Goal: Task Accomplishment & Management: Use online tool/utility

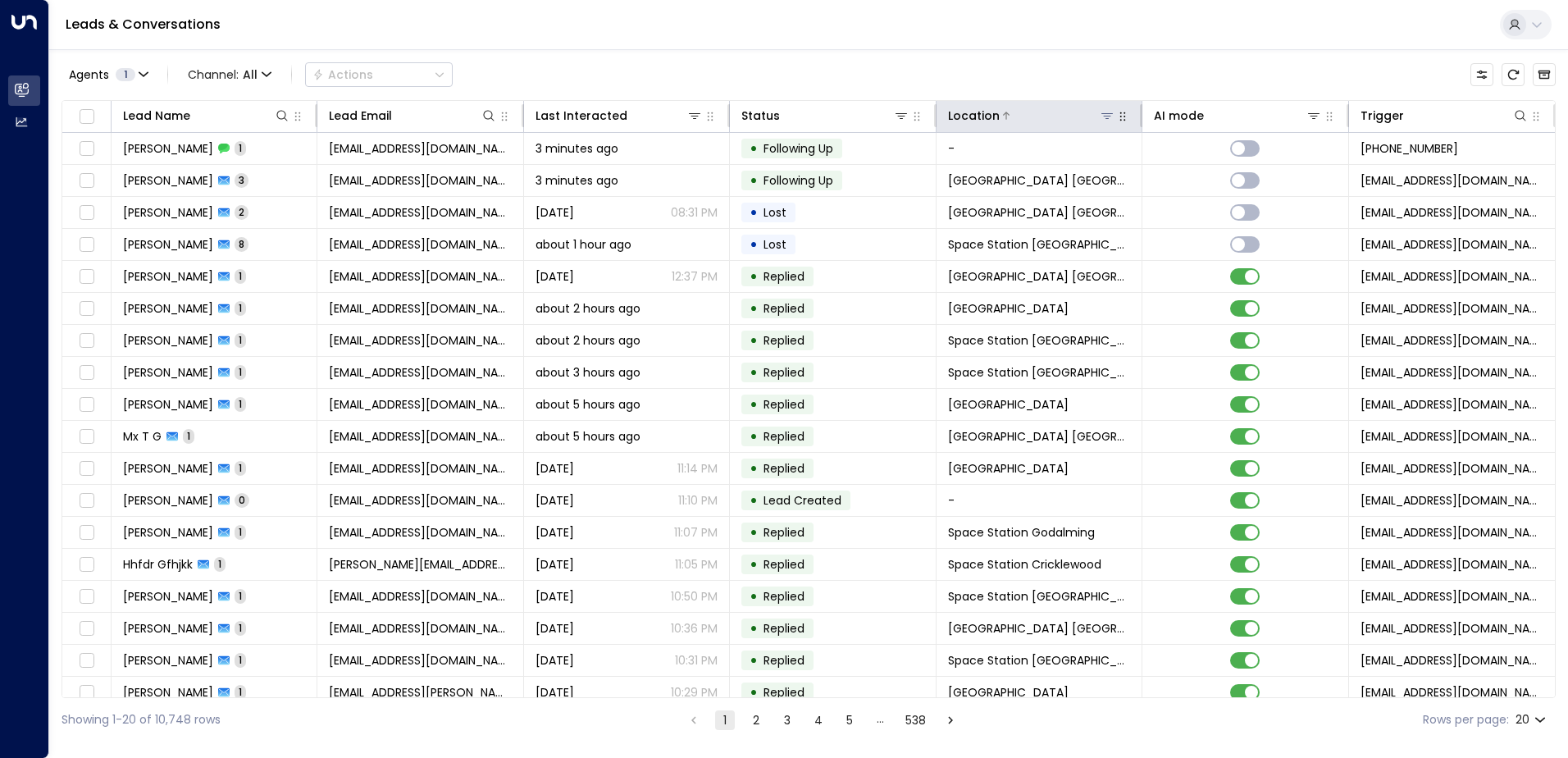
click at [1107, 124] on div "Location" at bounding box center [1032, 116] width 168 height 19
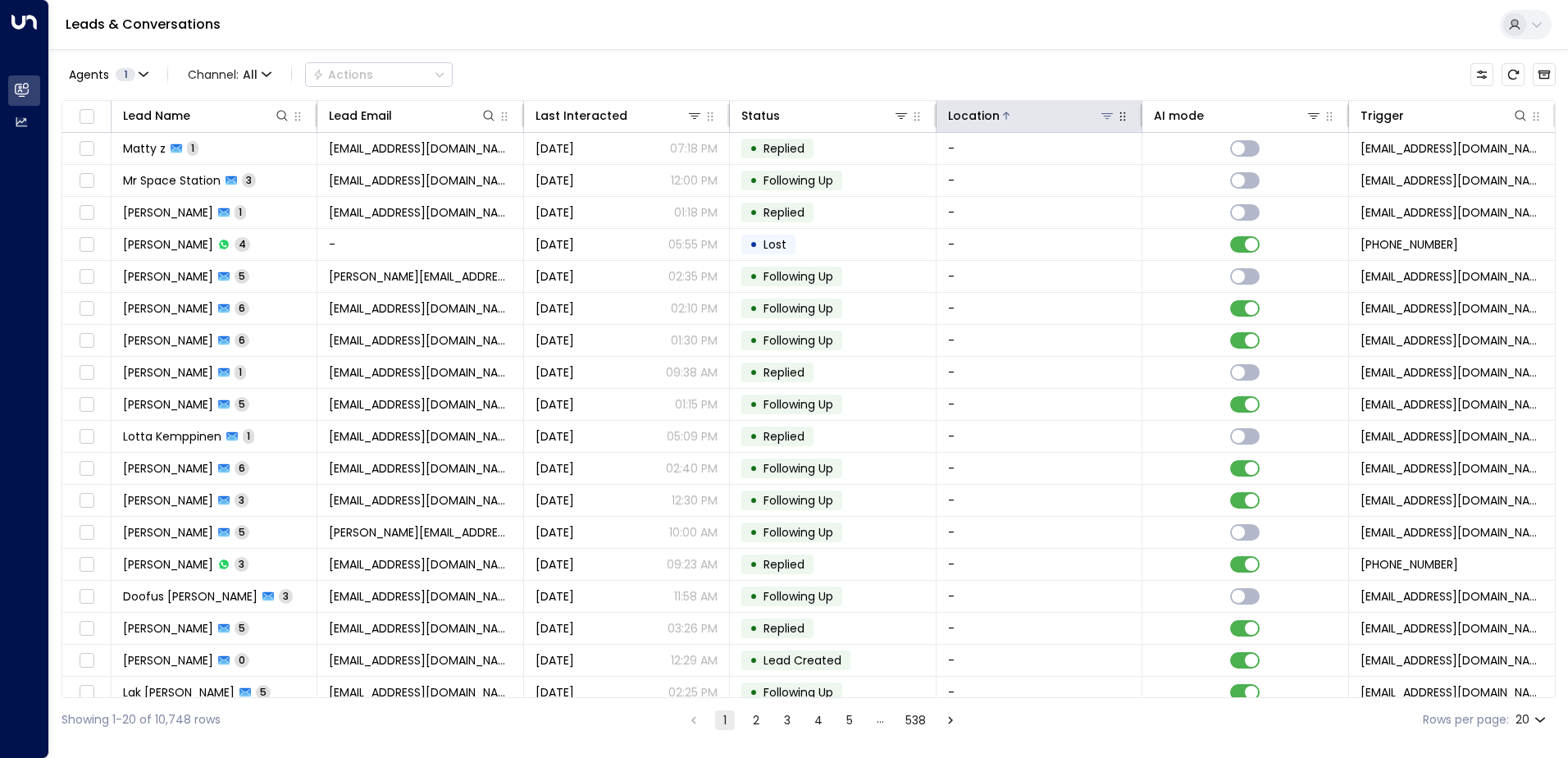
click at [1101, 119] on icon at bounding box center [1107, 116] width 13 height 13
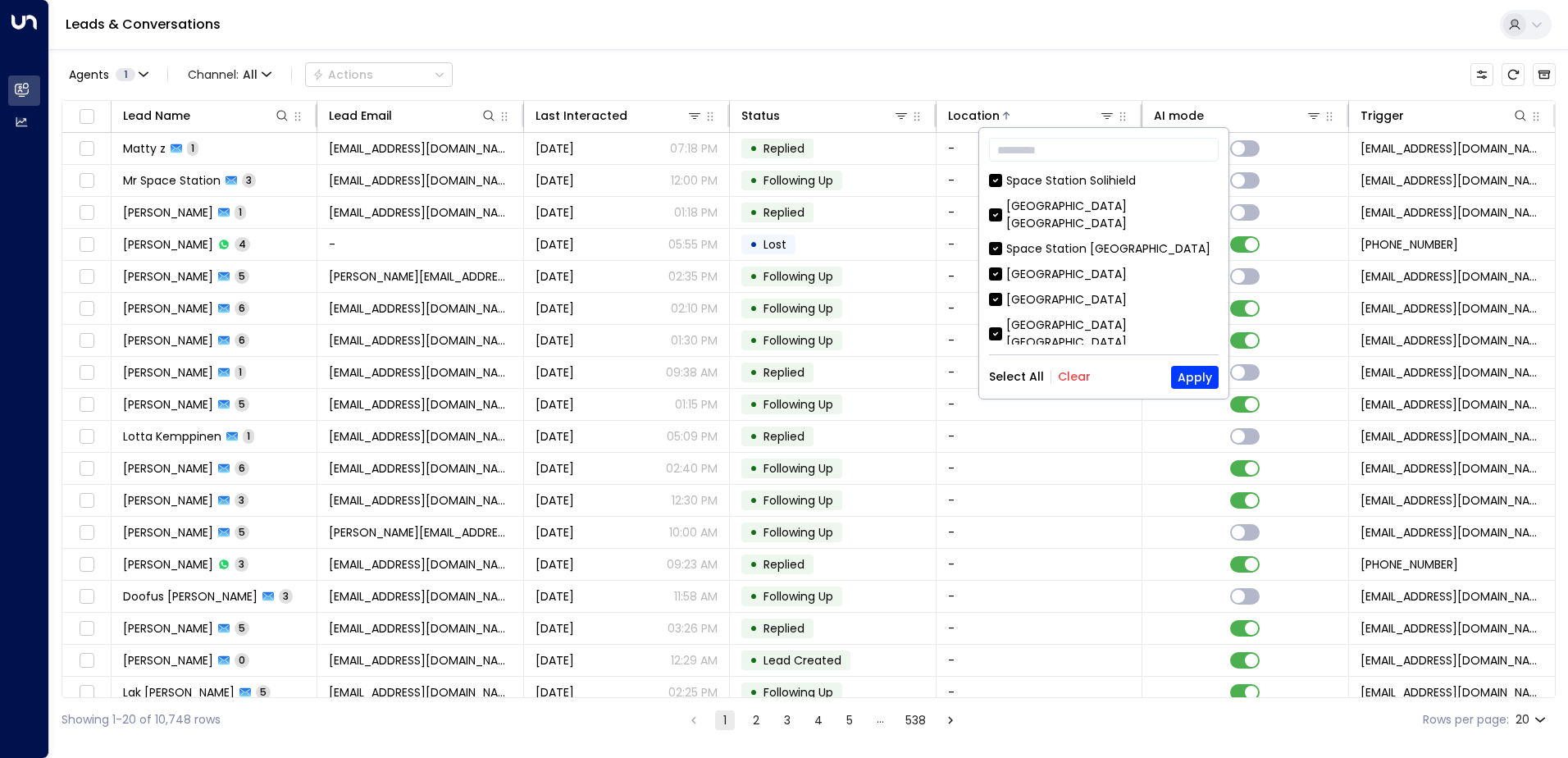
click at [1074, 383] on button "Clear" at bounding box center [1074, 376] width 33 height 13
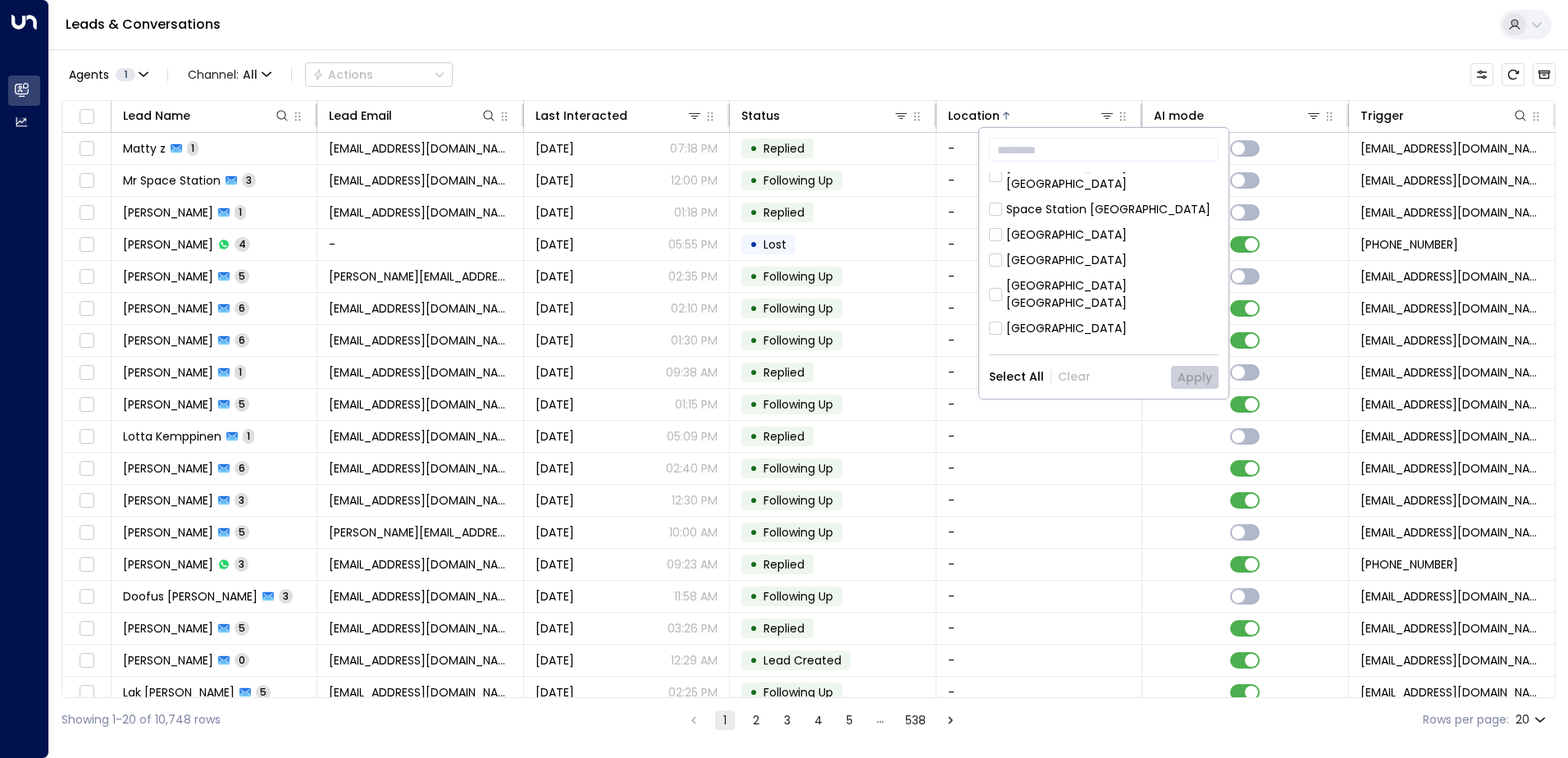
click at [1121, 345] on div "Space Station [GEOGRAPHIC_DATA]" at bounding box center [1108, 354] width 204 height 18
click at [1194, 376] on button "Apply" at bounding box center [1195, 378] width 48 height 23
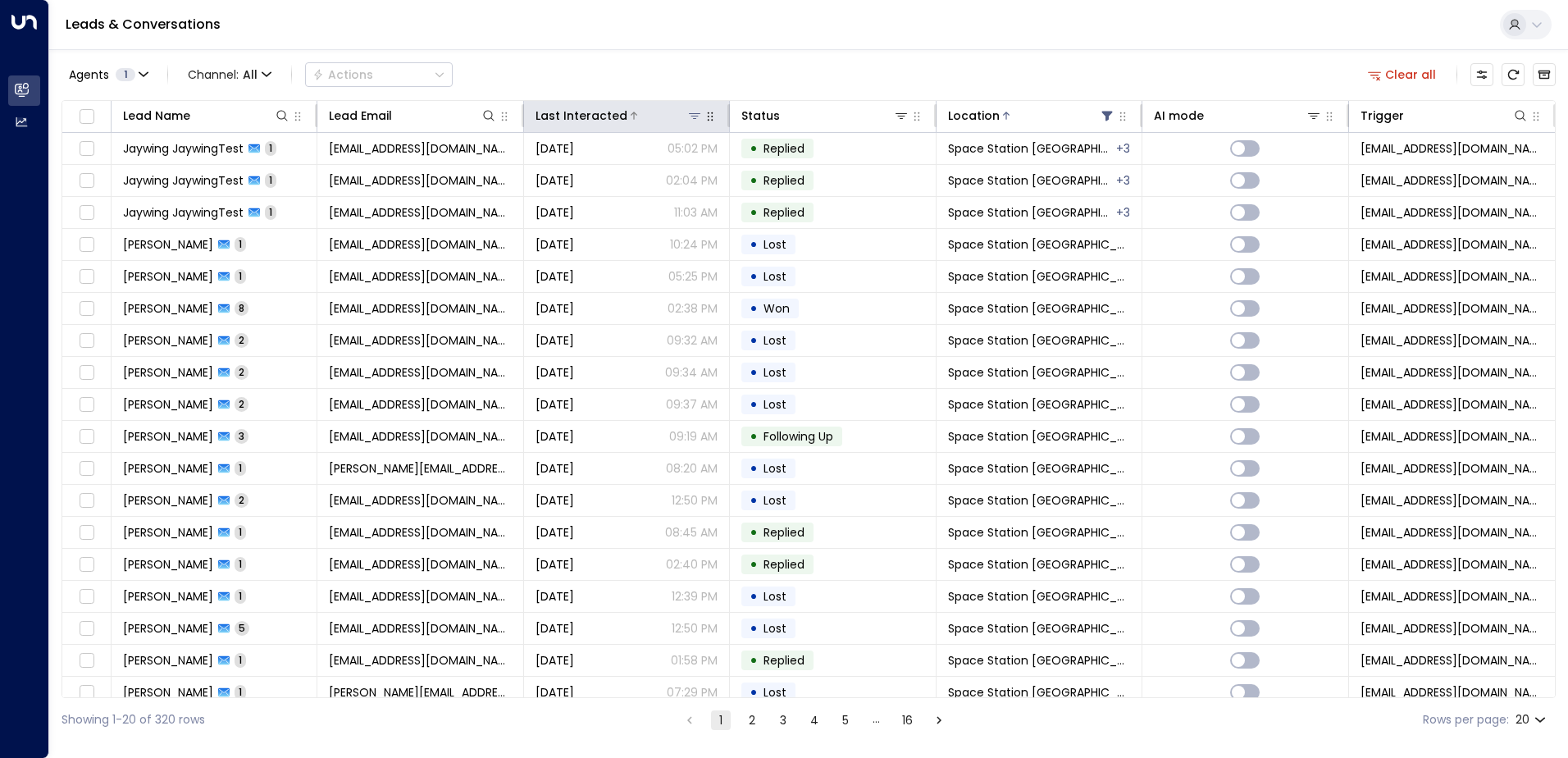
click at [655, 118] on div at bounding box center [665, 116] width 76 height 17
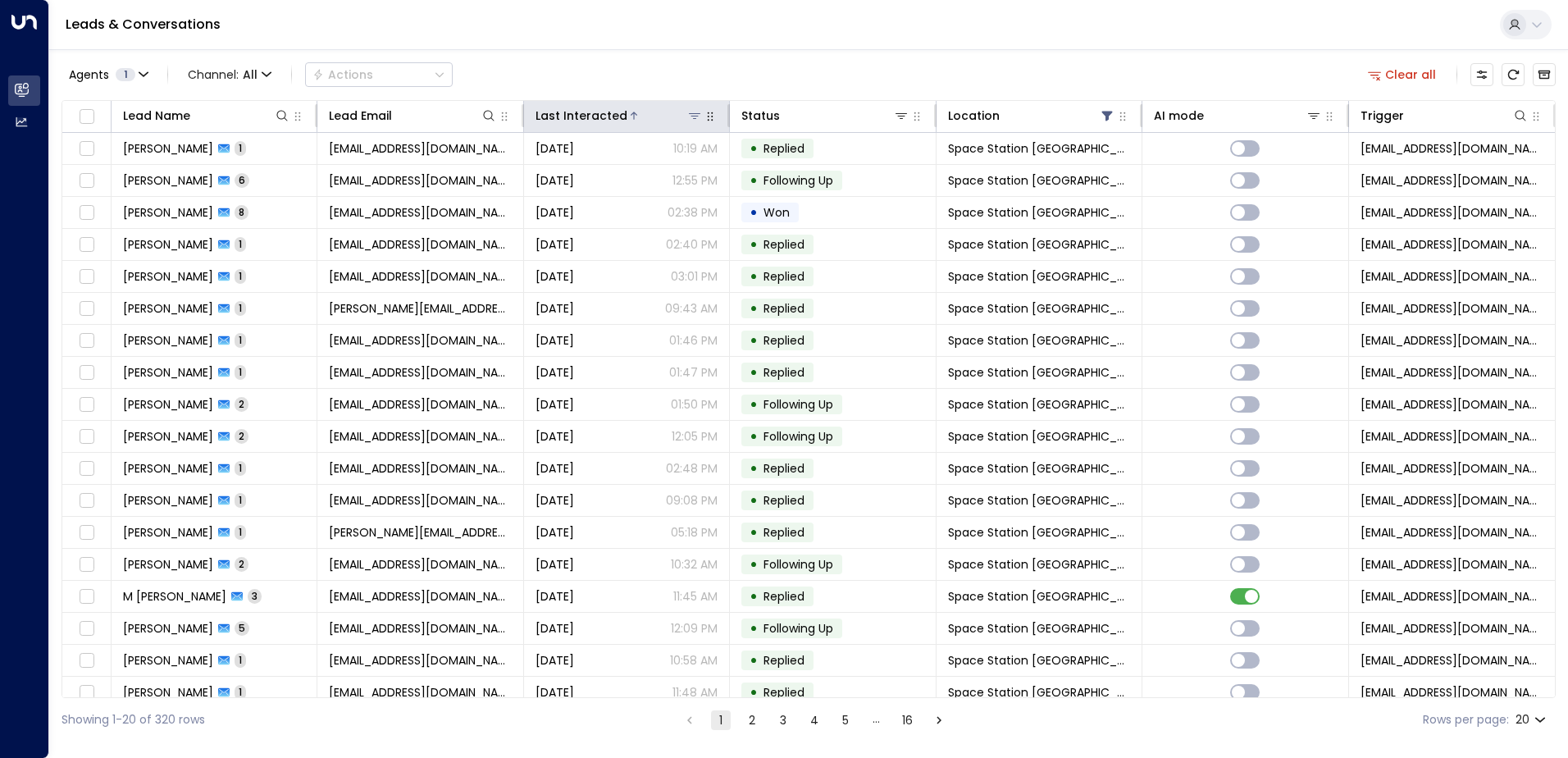
click at [655, 118] on div at bounding box center [665, 116] width 76 height 17
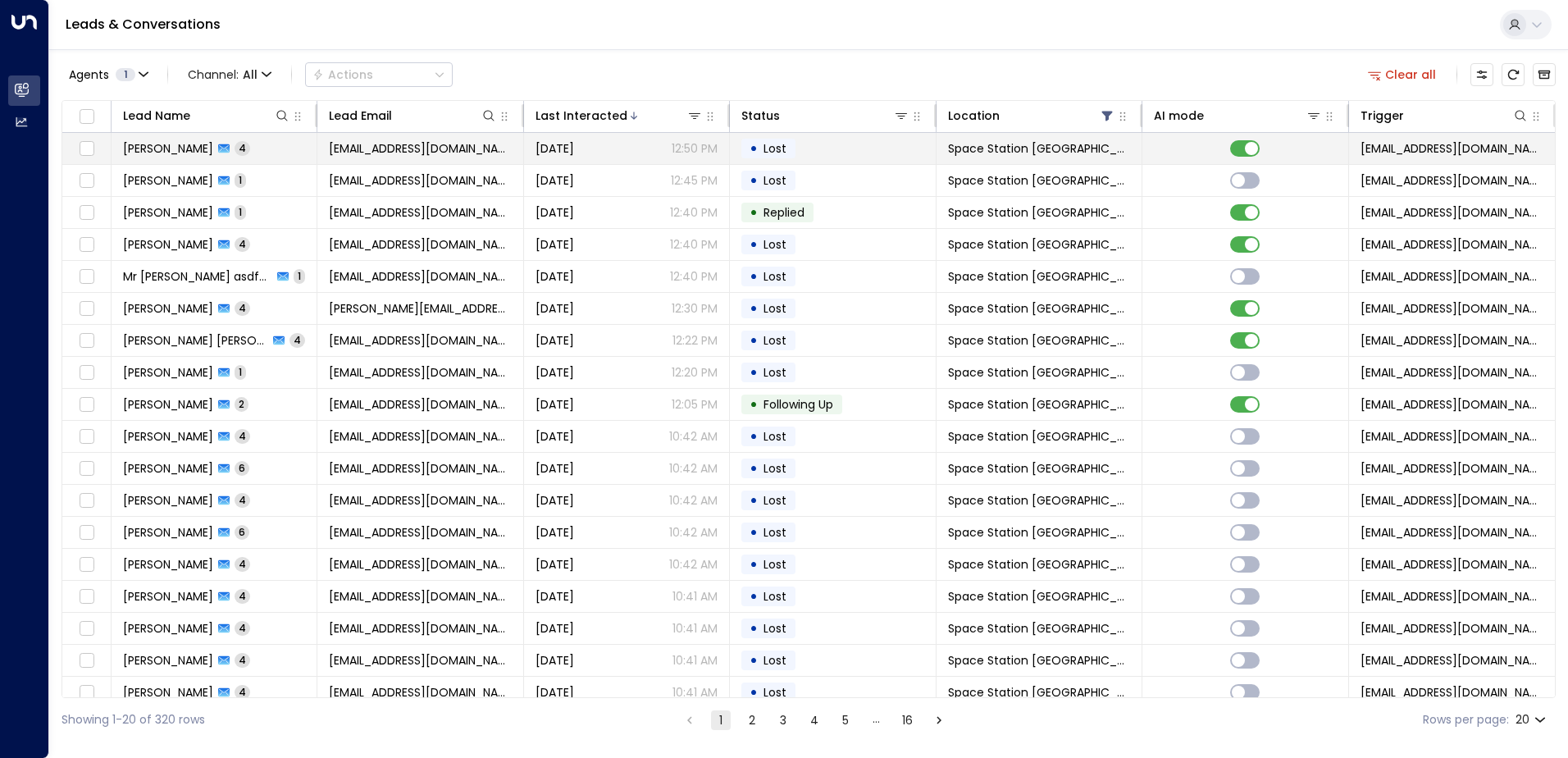
click at [153, 147] on span "[PERSON_NAME]" at bounding box center [168, 148] width 90 height 17
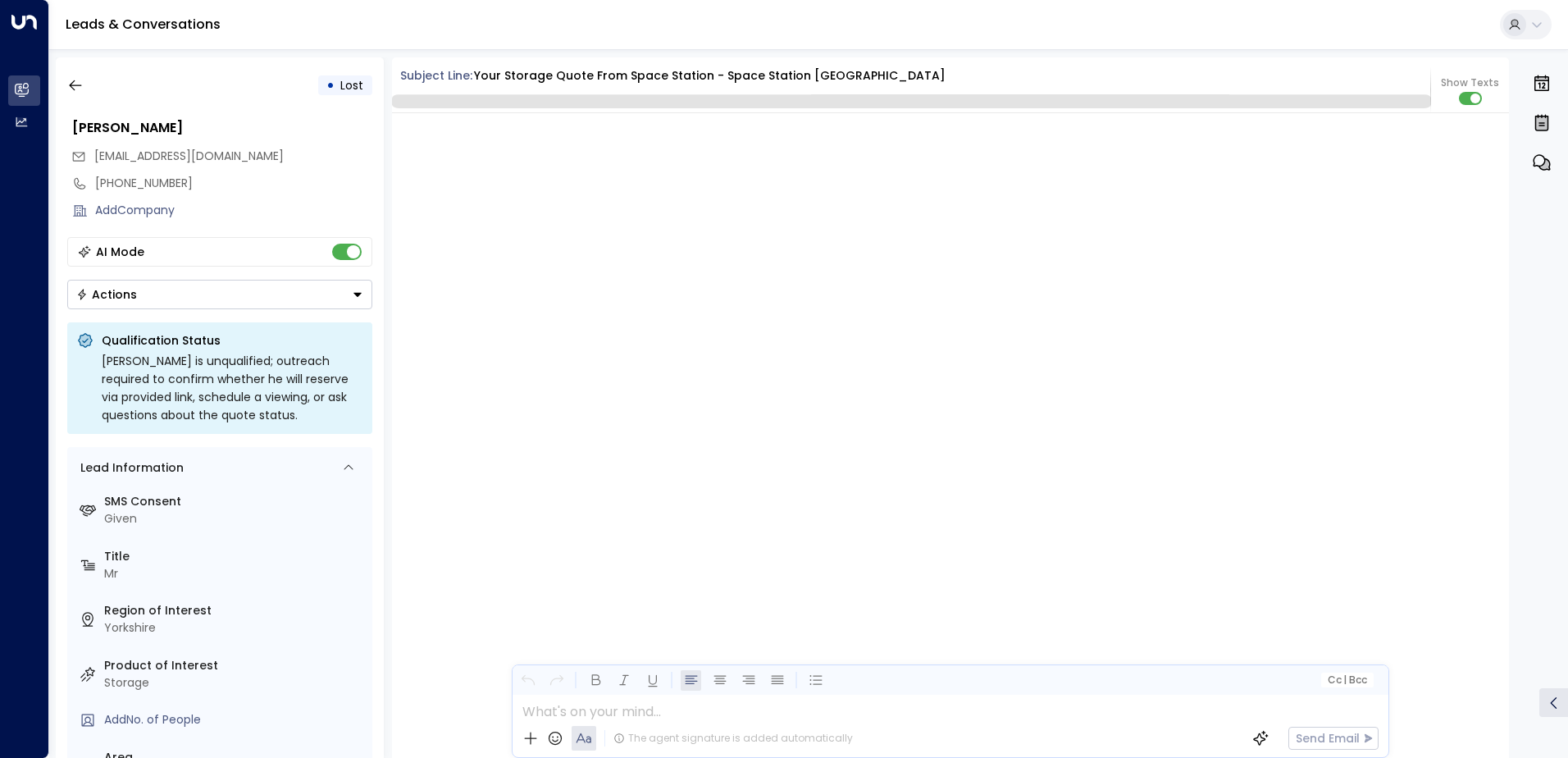
scroll to position [3293, 0]
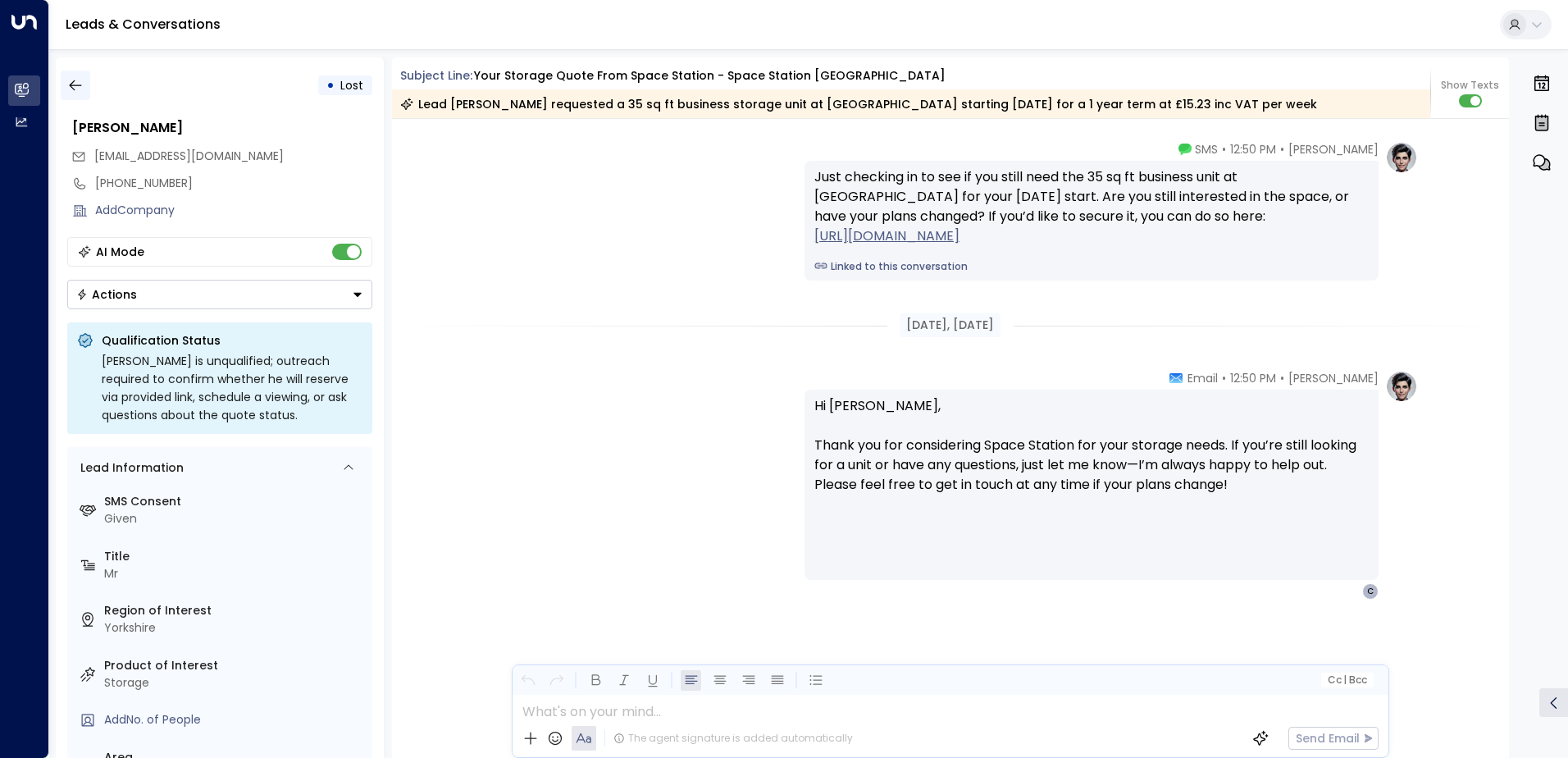
click at [77, 82] on icon "button" at bounding box center [75, 85] width 17 height 17
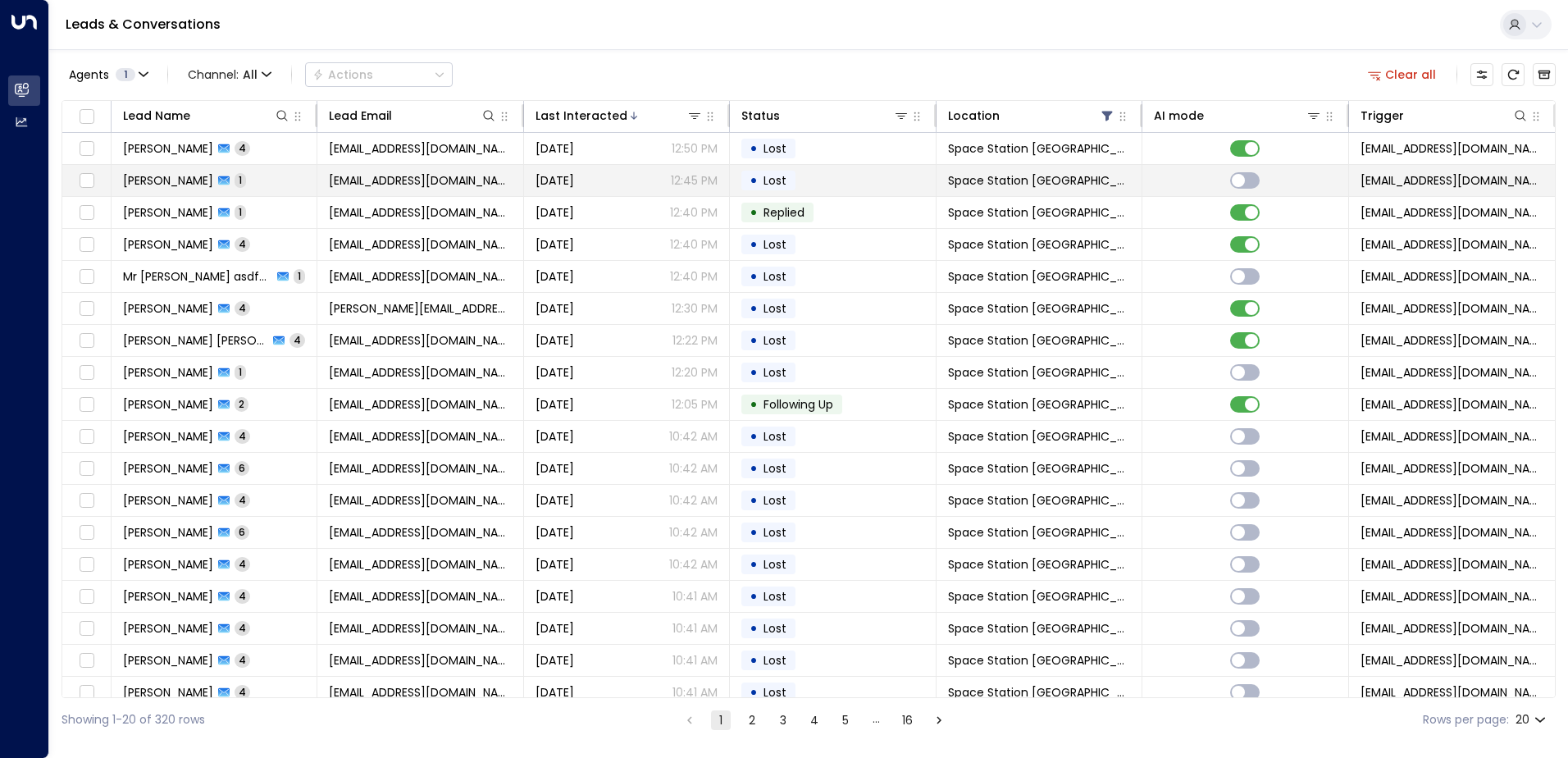
click at [206, 190] on td "[PERSON_NAME] 1" at bounding box center [214, 180] width 206 height 31
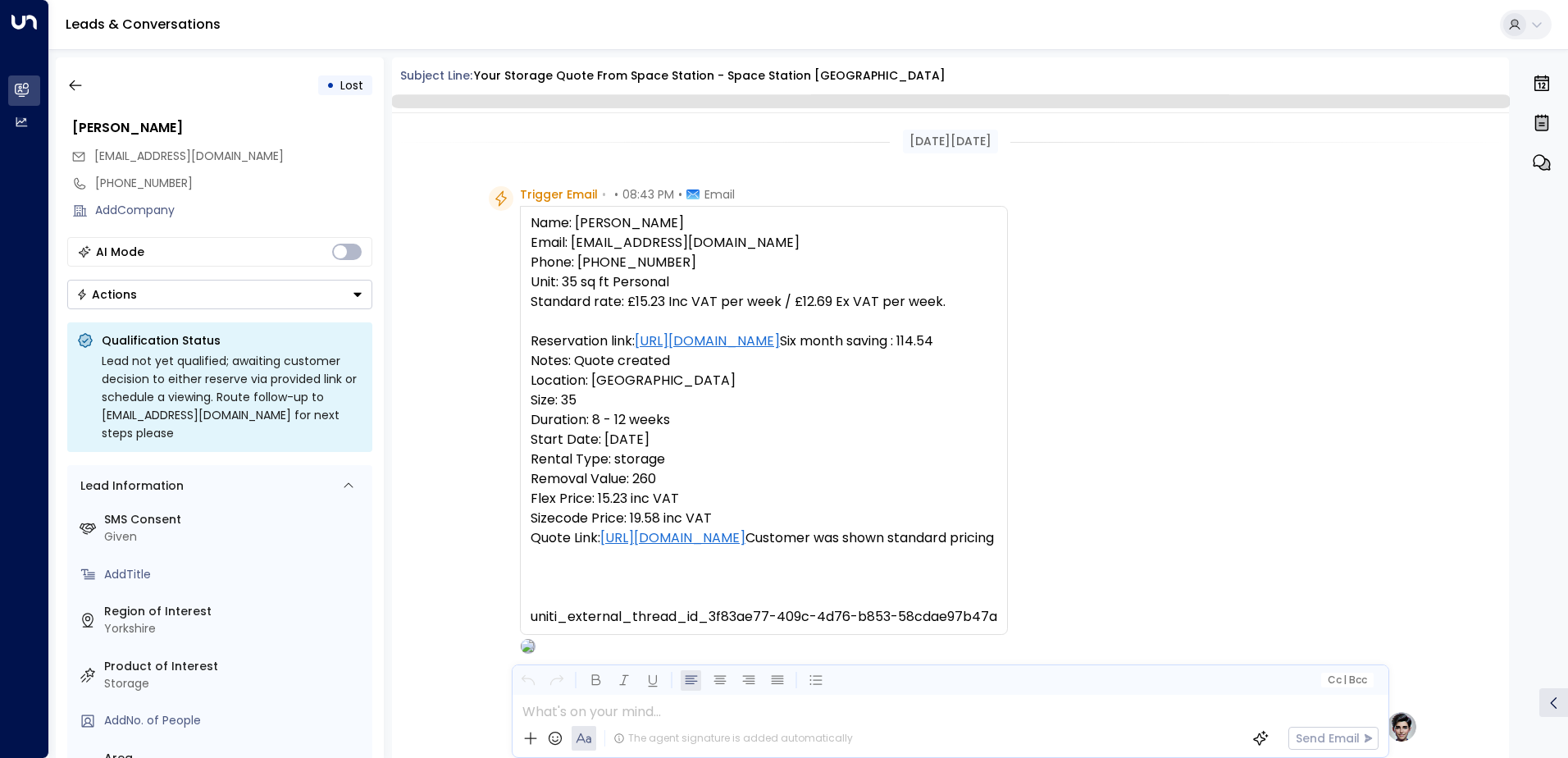
scroll to position [619, 0]
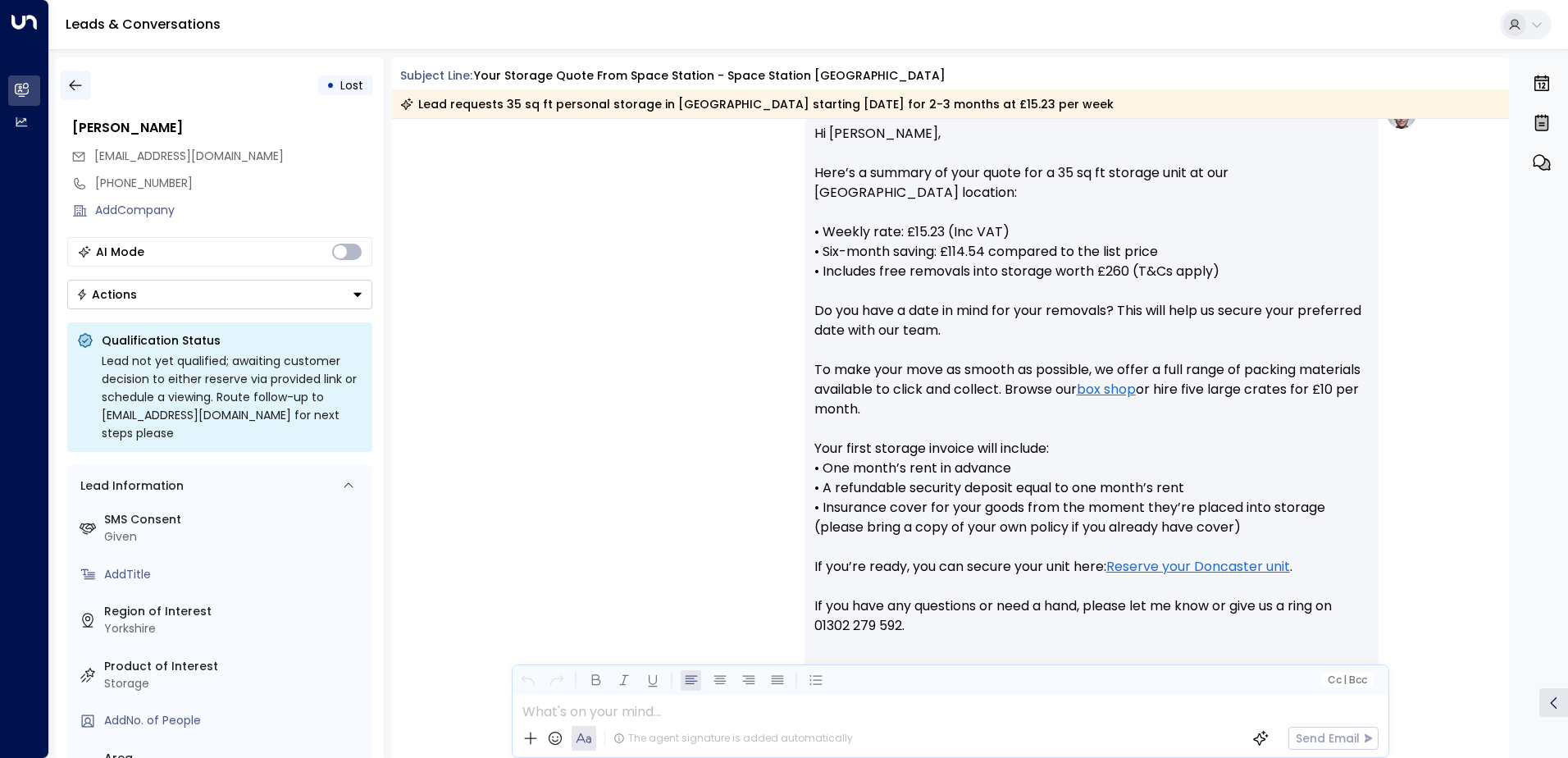
click at [79, 98] on button "button" at bounding box center [75, 85] width 29 height 29
